Goal: Information Seeking & Learning: Find specific fact

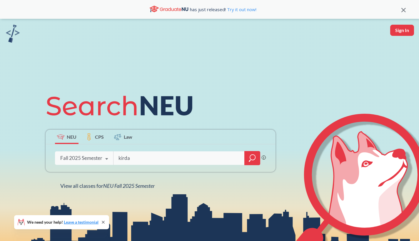
type input "kirda"
click at [254, 159] on icon "magnifying glass" at bounding box center [252, 158] width 7 height 8
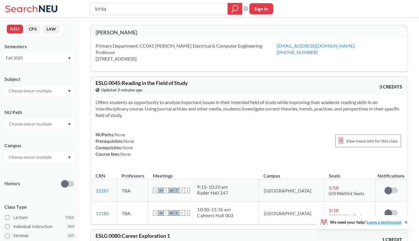
click at [233, 51] on div "Primary Department: CC041 [PERSON_NAME] Electrical & Computer Engineering Profe…" at bounding box center [186, 52] width 181 height 19
click at [110, 31] on div "[PERSON_NAME]" at bounding box center [172, 32] width 153 height 6
click at [47, 120] on div at bounding box center [39, 124] width 70 height 10
click at [52, 90] on input "text" at bounding box center [30, 90] width 49 height 7
click at [50, 107] on p "Computer Science" at bounding box center [41, 107] width 66 height 6
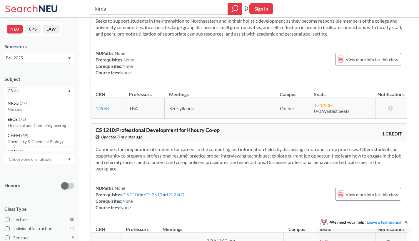
scroll to position [265, 0]
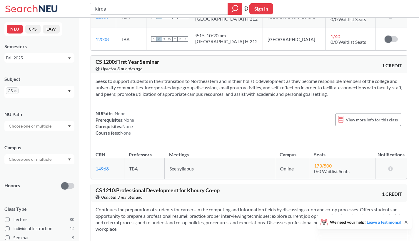
drag, startPoint x: 107, startPoint y: 10, endPoint x: 89, endPoint y: 10, distance: 18.5
click at [89, 10] on div "kirda Phrase search guarantees the exact search appears in the results. Ex. If …" at bounding box center [209, 9] width 419 height 18
type input "computer security"
click at [236, 8] on icon "magnifying glass" at bounding box center [234, 9] width 7 height 8
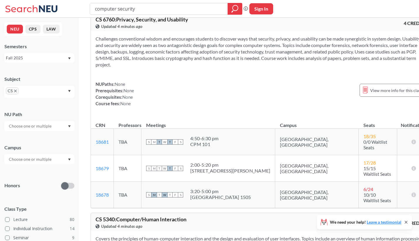
scroll to position [941, 0]
